Goal: Communication & Community: Answer question/provide support

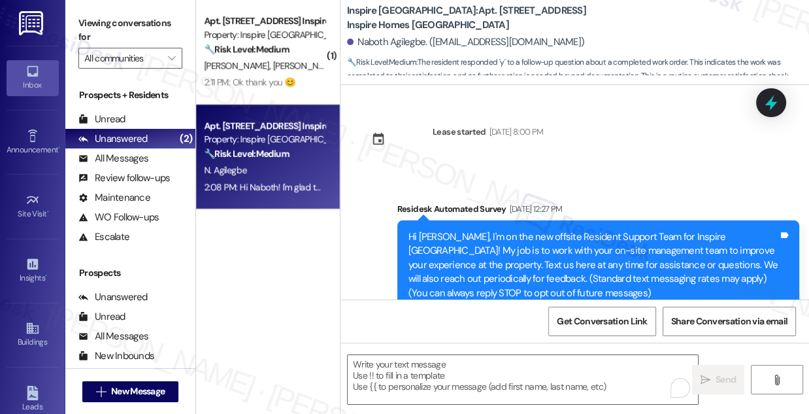
scroll to position [849, 0]
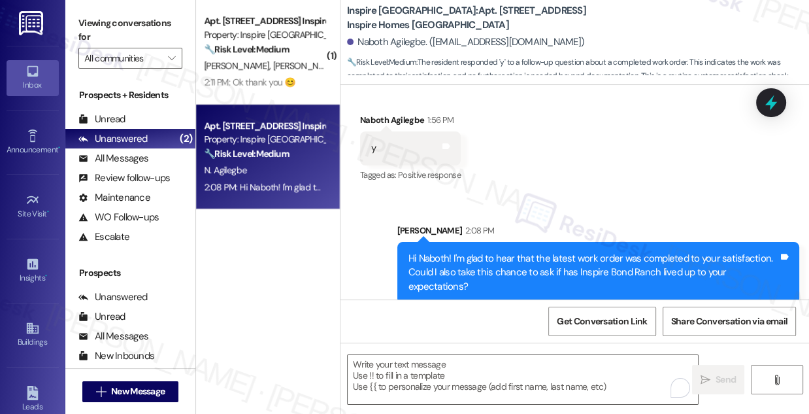
click at [278, 73] on div "[PERSON_NAME] [PERSON_NAME]" at bounding box center [265, 66] width 124 height 16
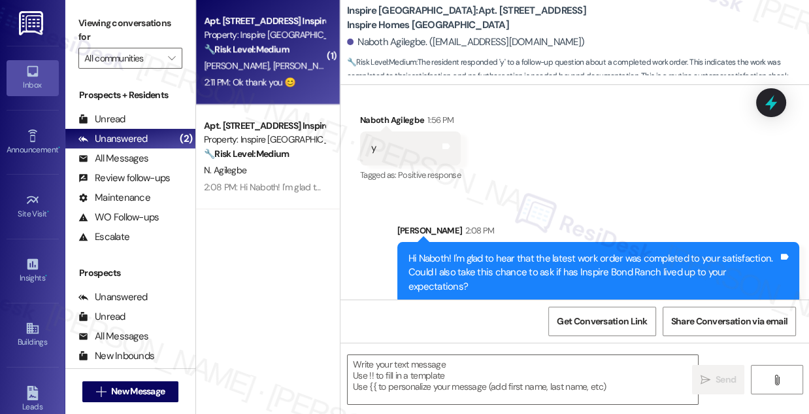
type textarea "Fetching suggested responses. Please feel free to read through the conversation…"
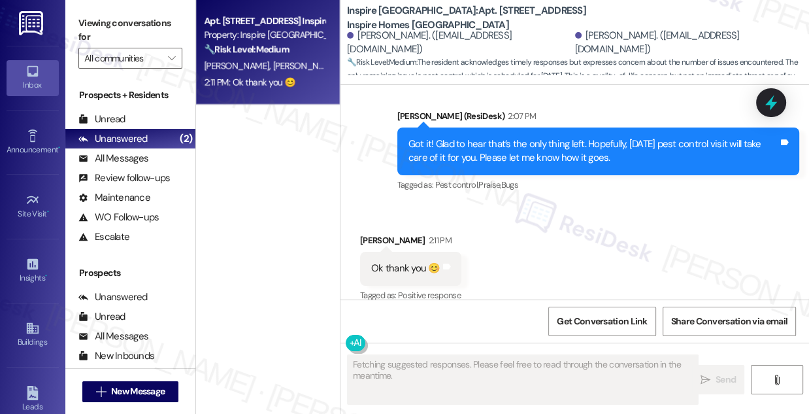
scroll to position [3179, 0]
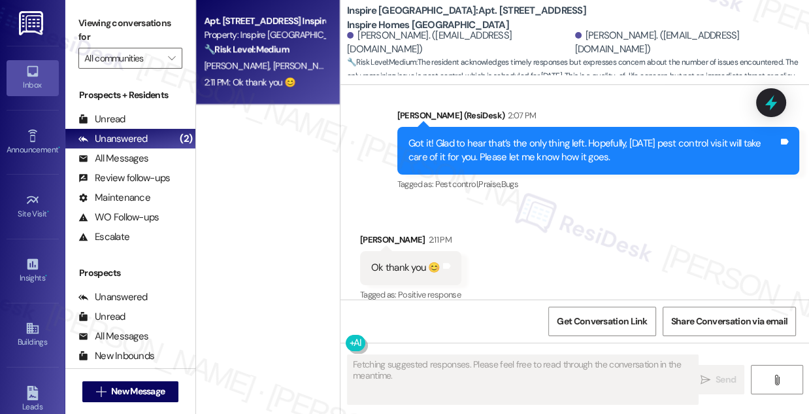
click at [529, 137] on div "Got it! Glad to hear that’s the only thing left. Hopefully, [DATE] pest control…" at bounding box center [594, 151] width 370 height 28
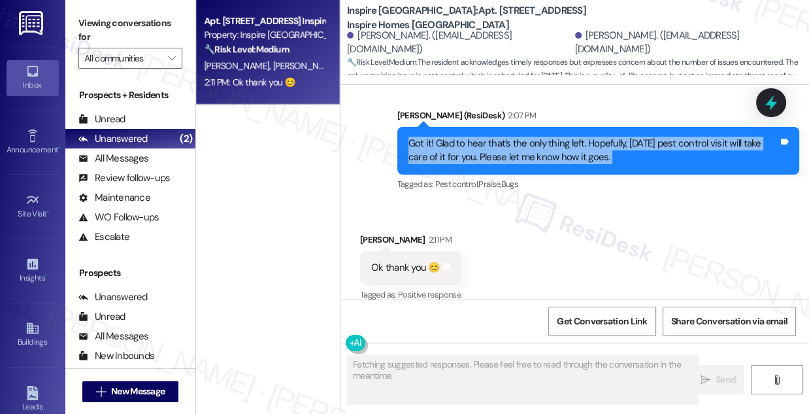
click at [529, 137] on div "Got it! Glad to hear that’s the only thing left. Hopefully, [DATE] pest control…" at bounding box center [594, 151] width 370 height 28
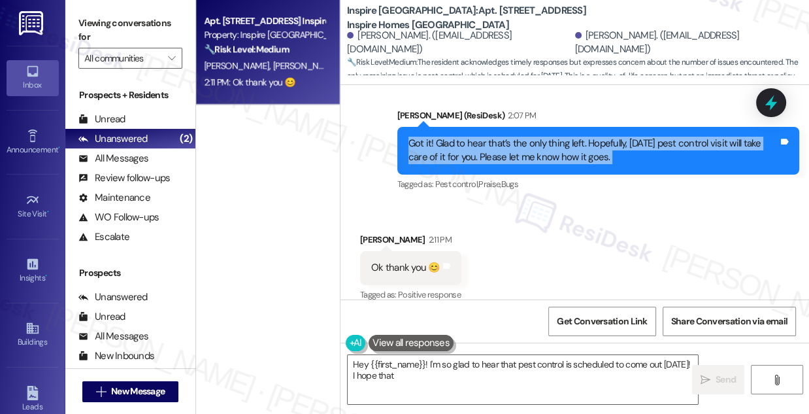
click at [475, 137] on div "Got it! Glad to hear that’s the only thing left. Hopefully, [DATE] pest control…" at bounding box center [594, 151] width 370 height 28
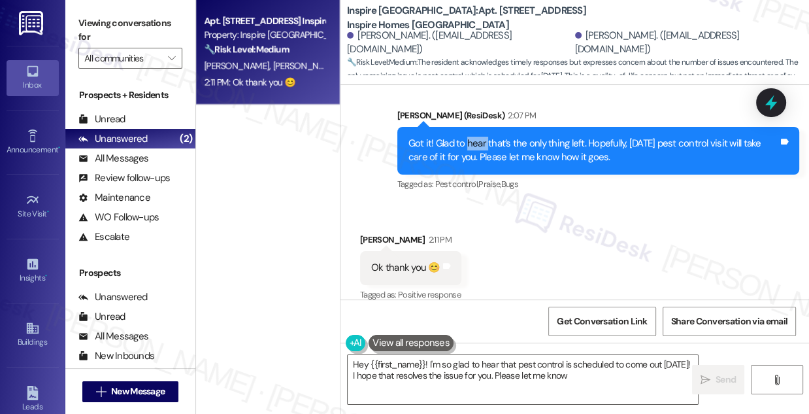
click at [475, 137] on div "Got it! Glad to hear that’s the only thing left. Hopefully, [DATE] pest control…" at bounding box center [594, 151] width 370 height 28
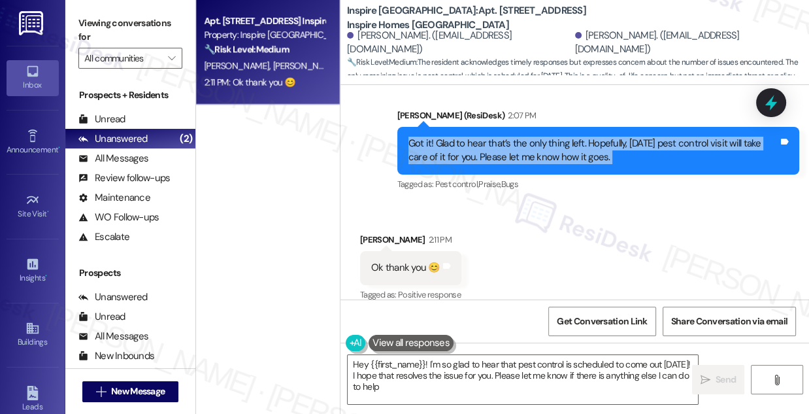
type textarea "Hey {{first_name}}! I'm so glad to hear that pest control is scheduled to come …"
click at [475, 137] on div "Got it! Glad to hear that’s the only thing left. Hopefully, [DATE] pest control…" at bounding box center [594, 151] width 370 height 28
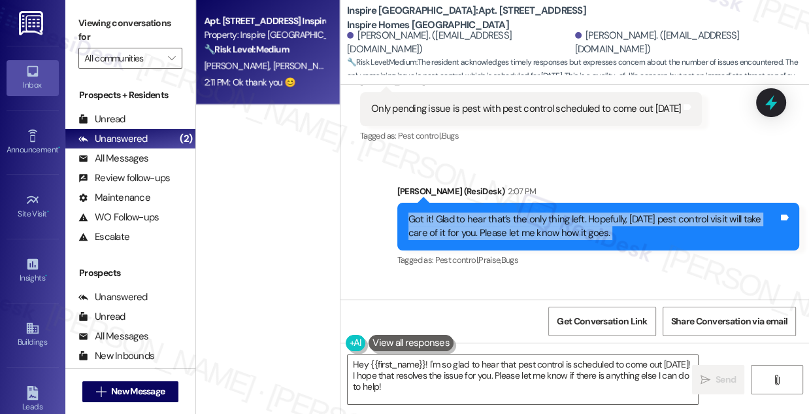
scroll to position [3000, 0]
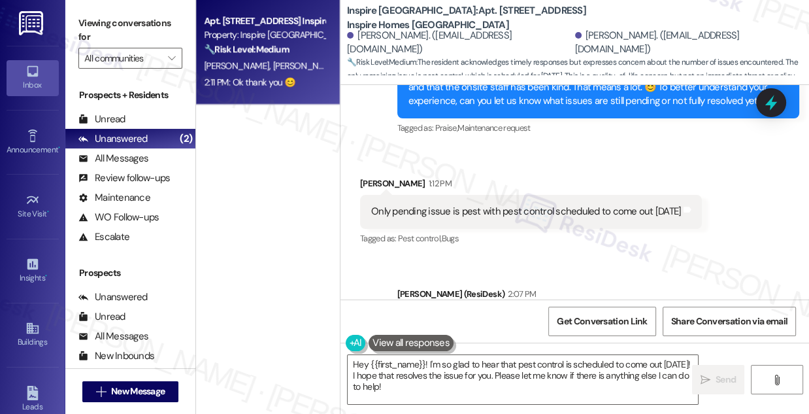
click at [504, 211] on div "Only pending issue is pest with pest control scheduled to come out [DATE] Tags …" at bounding box center [531, 211] width 342 height 33
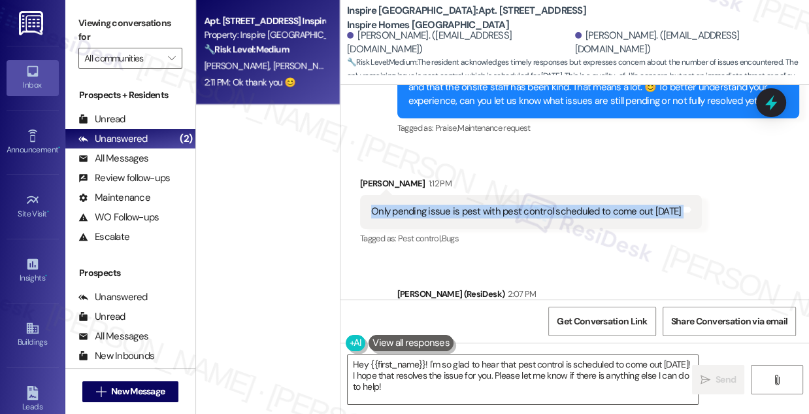
click at [504, 211] on div "Only pending issue is pest with pest control scheduled to come out [DATE] Tags …" at bounding box center [531, 211] width 342 height 33
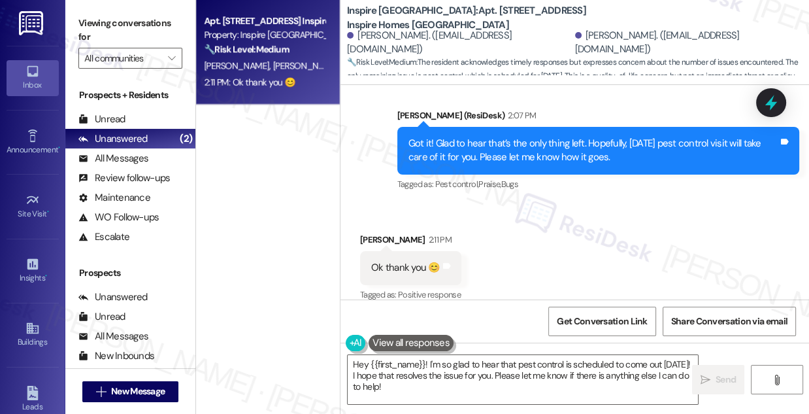
click at [494, 154] on div "Got it! Glad to hear that’s the only thing left. Hopefully, [DATE] pest control…" at bounding box center [599, 151] width 402 height 48
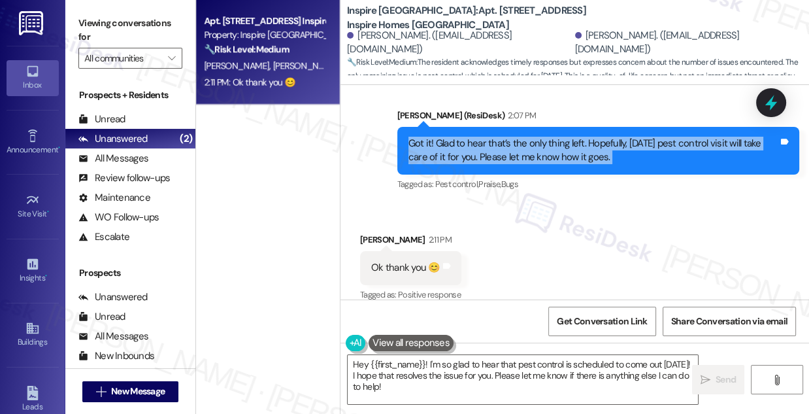
click at [494, 154] on div "Got it! Glad to hear that’s the only thing left. Hopefully, [DATE] pest control…" at bounding box center [599, 151] width 402 height 48
click at [465, 137] on div "Got it! Glad to hear that’s the only thing left. Hopefully, [DATE] pest control…" at bounding box center [594, 151] width 370 height 28
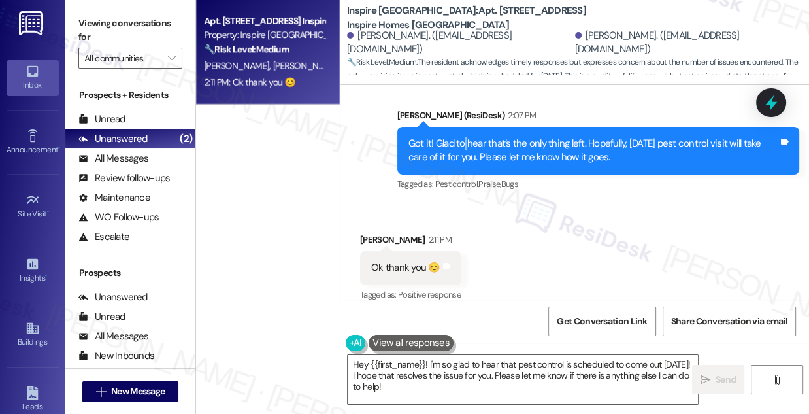
click at [465, 137] on div "Got it! Glad to hear that’s the only thing left. Hopefully, [DATE] pest control…" at bounding box center [594, 151] width 370 height 28
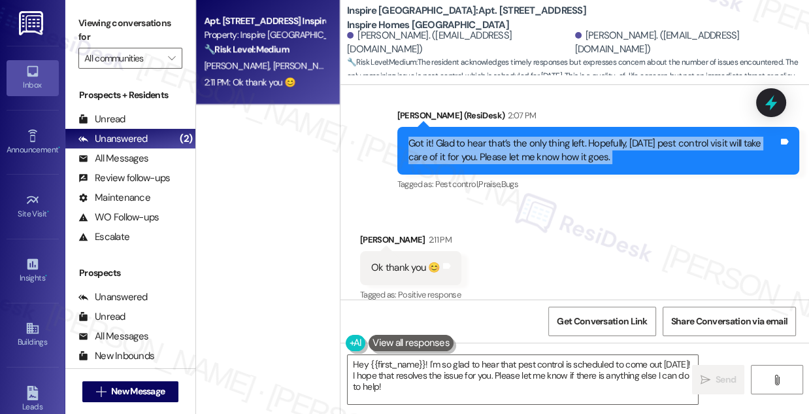
click at [465, 137] on div "Got it! Glad to hear that’s the only thing left. Hopefully, [DATE] pest control…" at bounding box center [594, 151] width 370 height 28
click at [600, 137] on div "Got it! Glad to hear that’s the only thing left. Hopefully, [DATE] pest control…" at bounding box center [594, 151] width 370 height 28
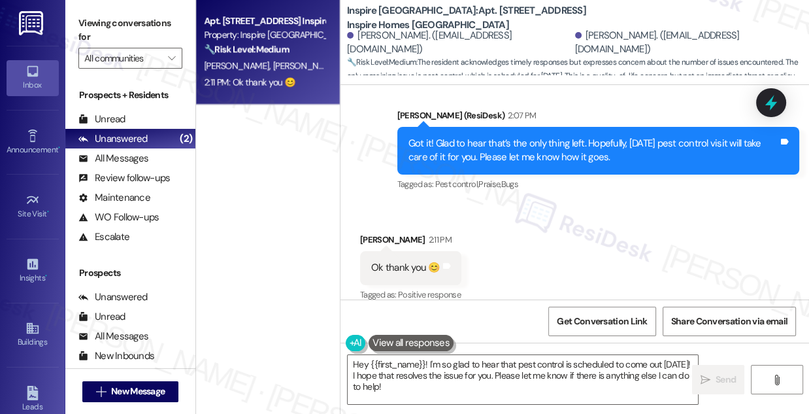
click at [596, 137] on div "Got it! Glad to hear that’s the only thing left. Hopefully, [DATE] pest control…" at bounding box center [594, 151] width 370 height 28
click at [535, 203] on div "Received via SMS [PERSON_NAME] 2:11 PM Ok thank you 😊 Tags and notes Tagged as:…" at bounding box center [575, 258] width 469 height 110
click at [474, 360] on textarea "Hey {{first_name}}! I'm so glad to hear that pest control is scheduled to come …" at bounding box center [523, 379] width 350 height 49
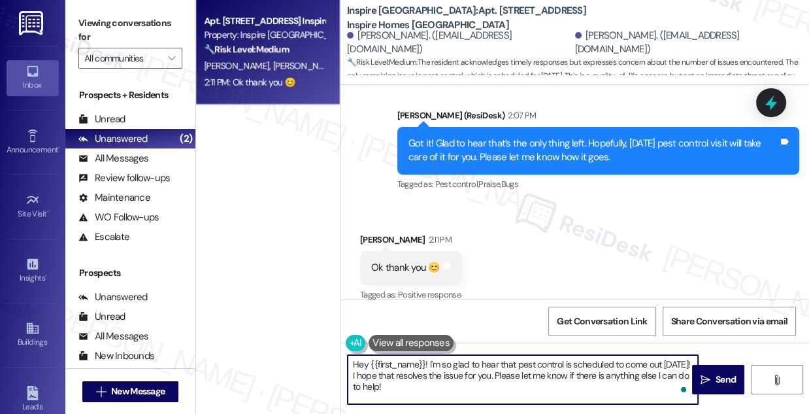
click at [473, 360] on textarea "Hey {{first_name}}! I'm so glad to hear that pest control is scheduled to come …" at bounding box center [523, 379] width 350 height 49
